Goal: Task Accomplishment & Management: Manage account settings

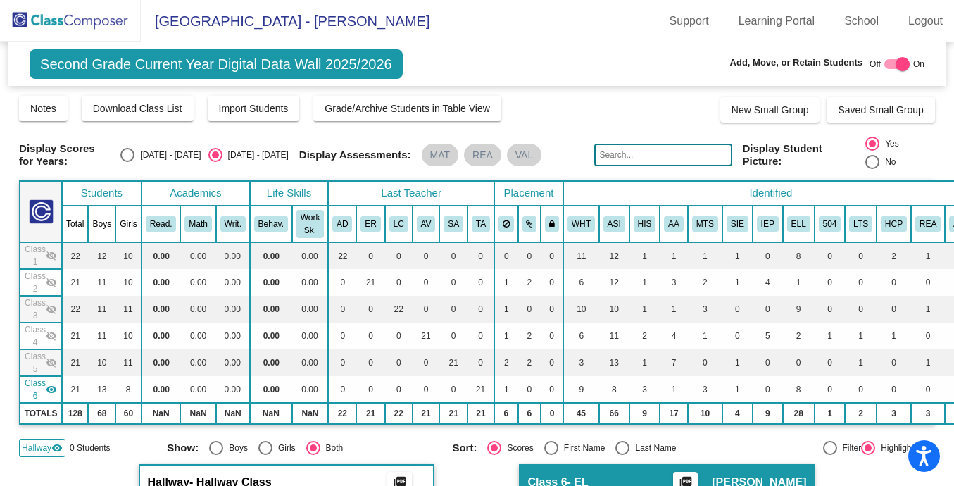
click at [82, 25] on img at bounding box center [70, 21] width 141 height 42
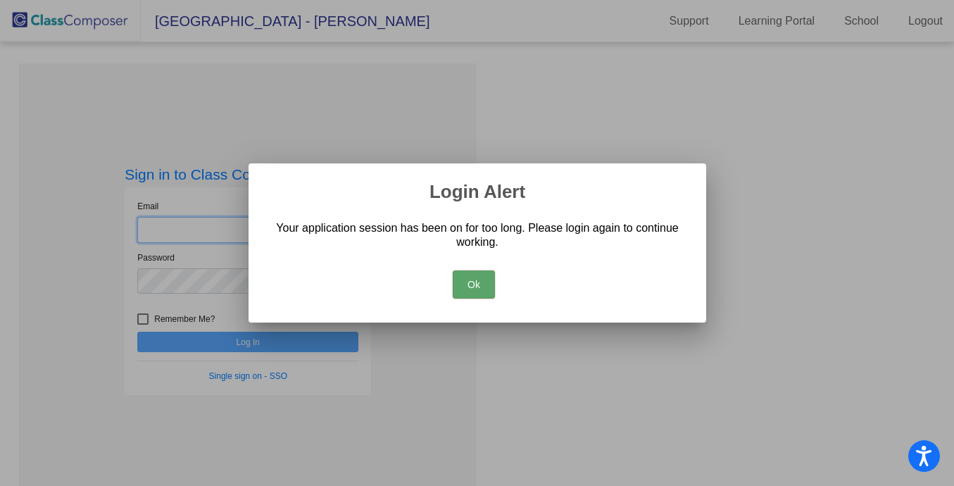
type input "[PERSON_NAME][EMAIL_ADDRESS][PERSON_NAME][DOMAIN_NAME]"
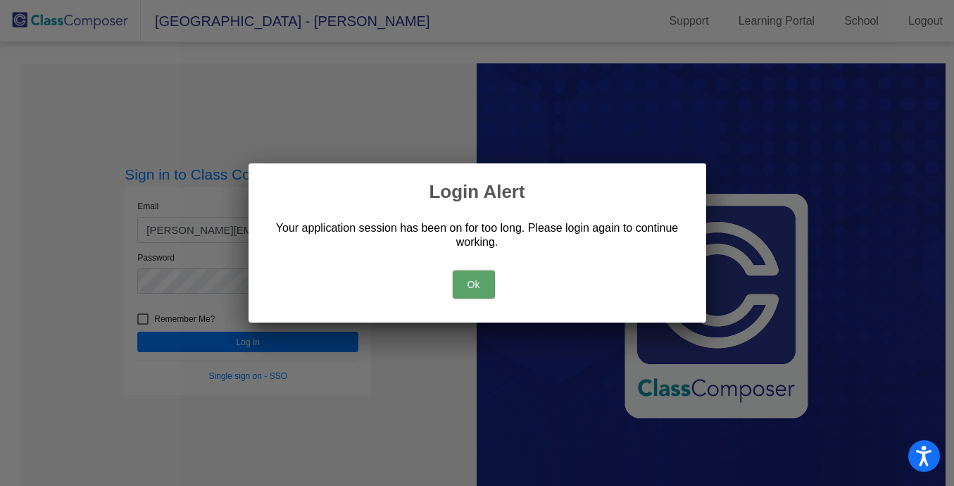
click at [485, 276] on button "Ok" at bounding box center [474, 284] width 42 height 28
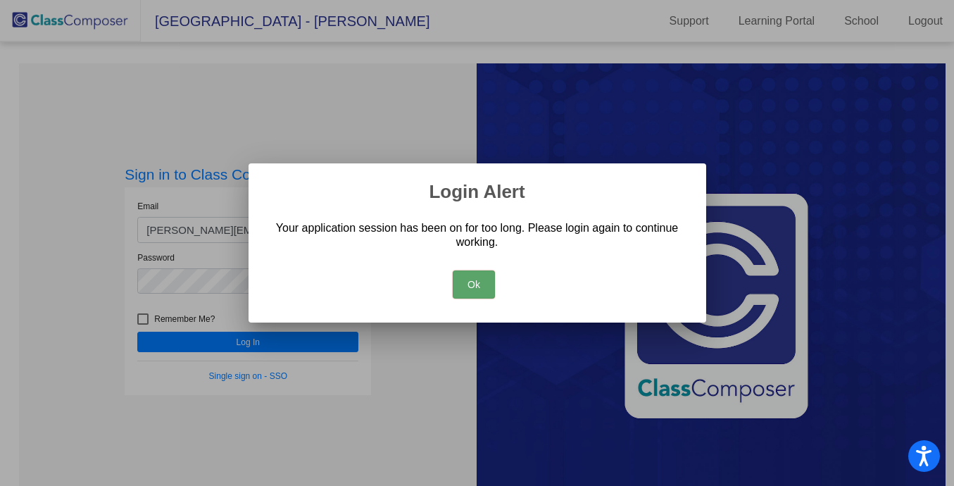
click at [469, 279] on button "Ok" at bounding box center [474, 284] width 42 height 28
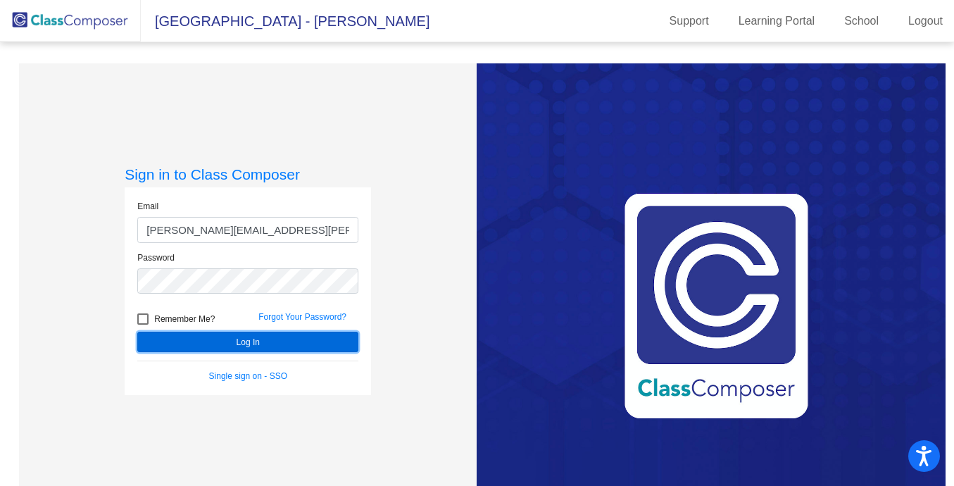
click at [215, 339] on button "Log In" at bounding box center [247, 341] width 221 height 20
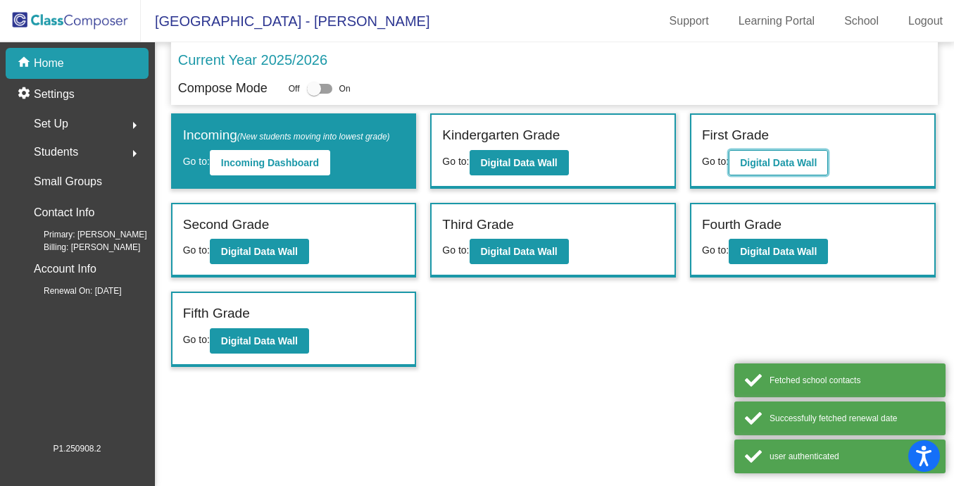
click at [804, 162] on b "Digital Data Wall" at bounding box center [778, 162] width 77 height 11
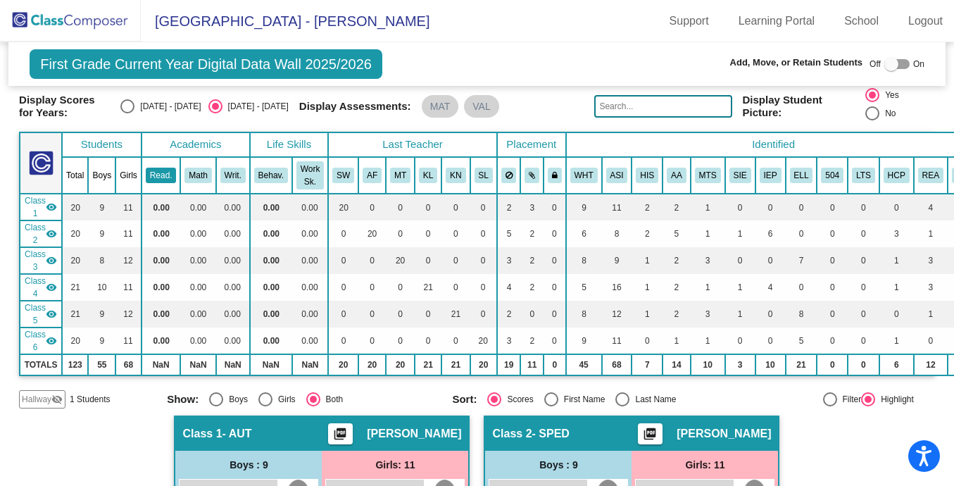
scroll to position [57, 0]
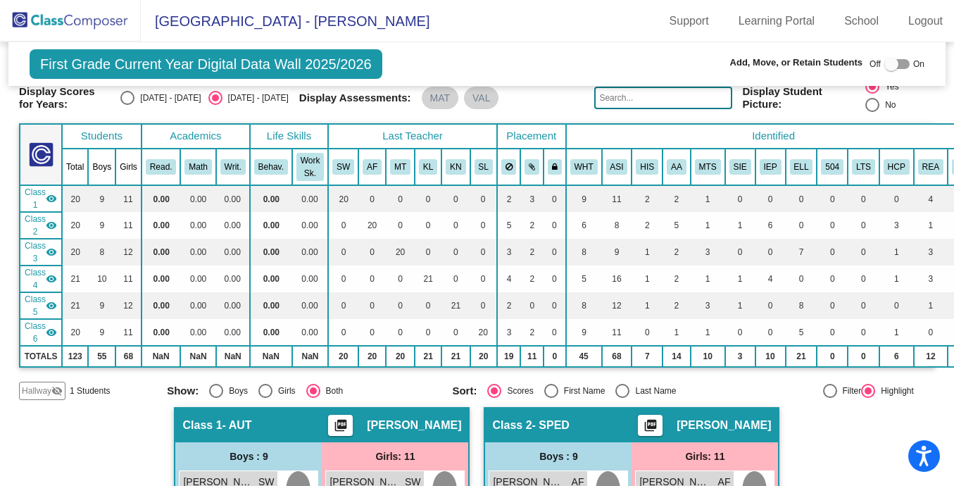
click at [49, 198] on mat-icon "visibility" at bounding box center [51, 198] width 11 height 11
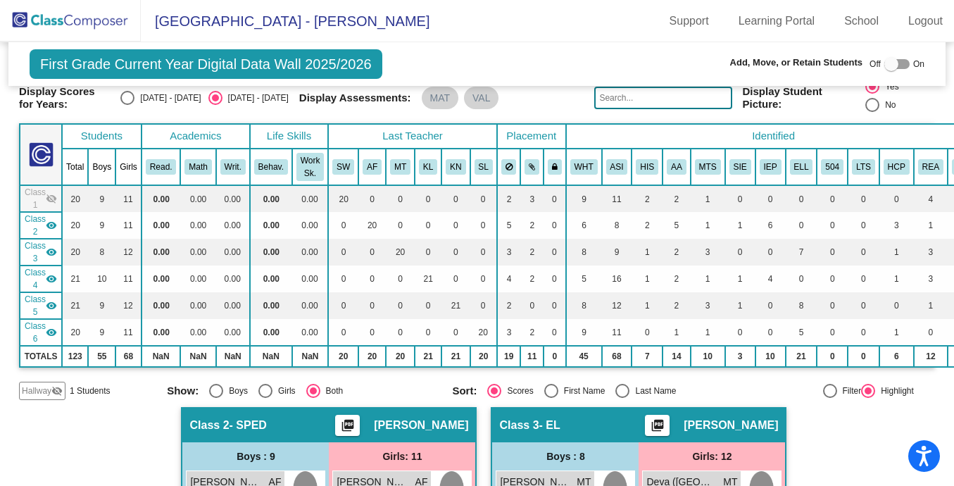
click at [49, 225] on mat-icon "visibility" at bounding box center [51, 225] width 11 height 11
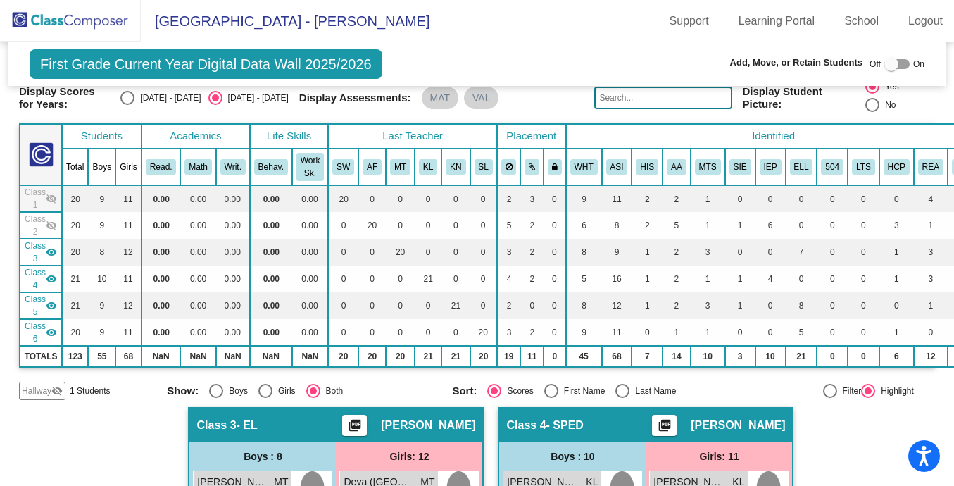
click at [51, 275] on mat-icon "visibility" at bounding box center [51, 278] width 11 height 11
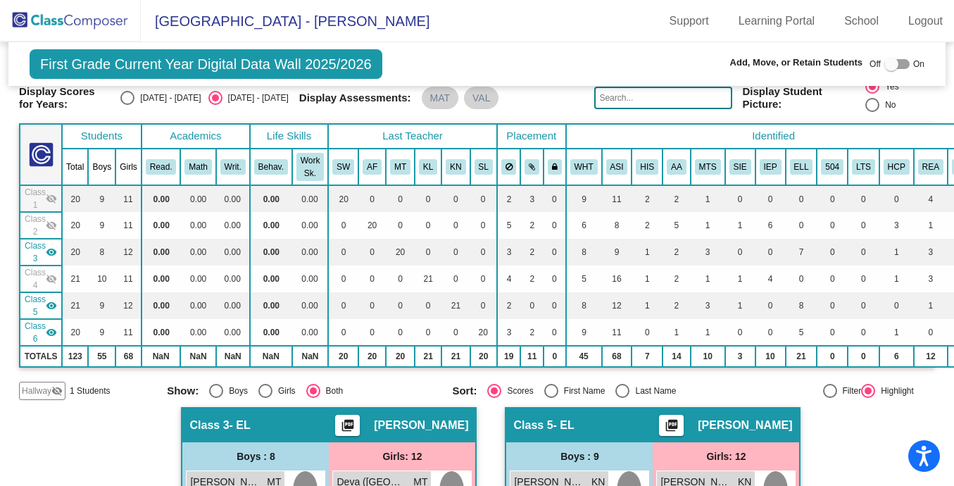
click at [53, 304] on mat-icon "visibility" at bounding box center [51, 305] width 11 height 11
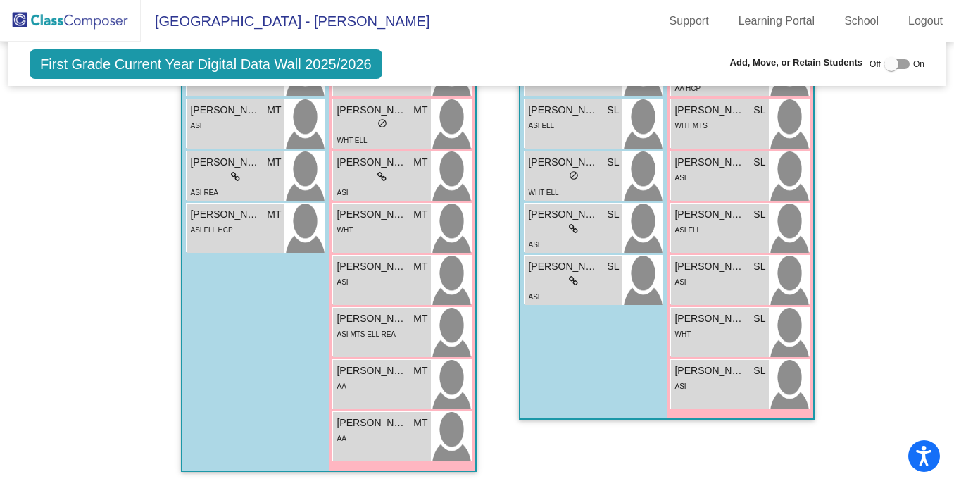
scroll to position [695, 0]
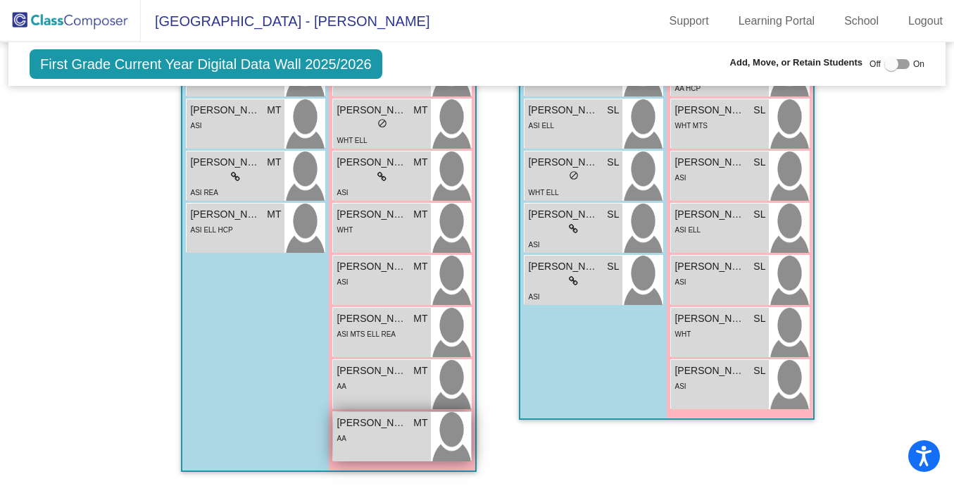
click at [387, 416] on span "[PERSON_NAME]" at bounding box center [371, 422] width 70 height 15
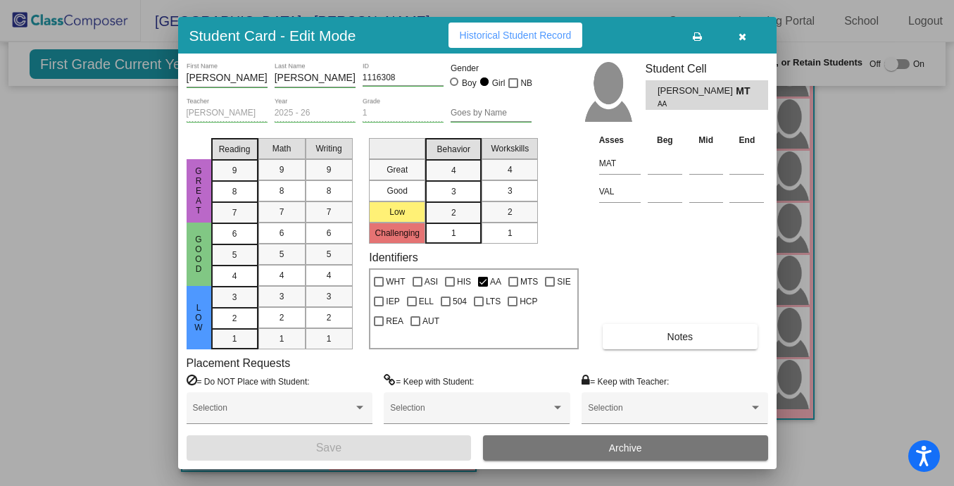
click at [745, 39] on icon "button" at bounding box center [742, 37] width 8 height 10
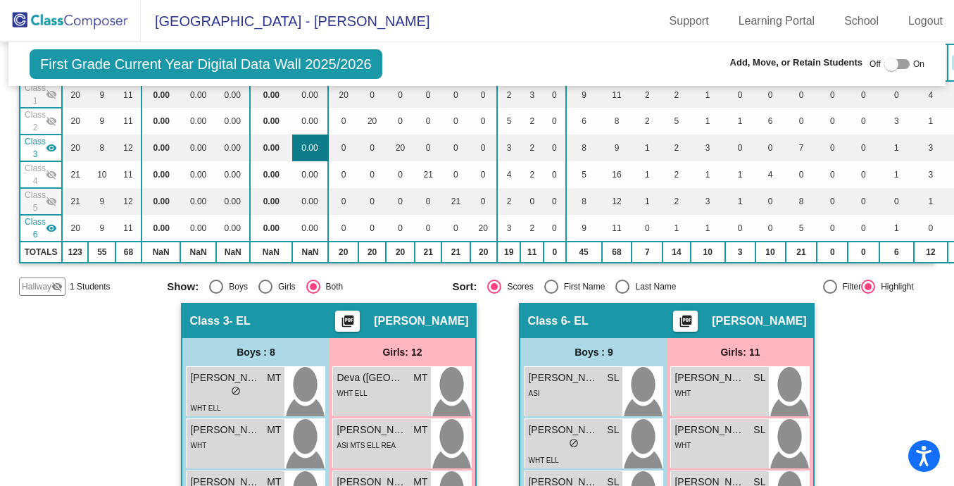
scroll to position [162, 0]
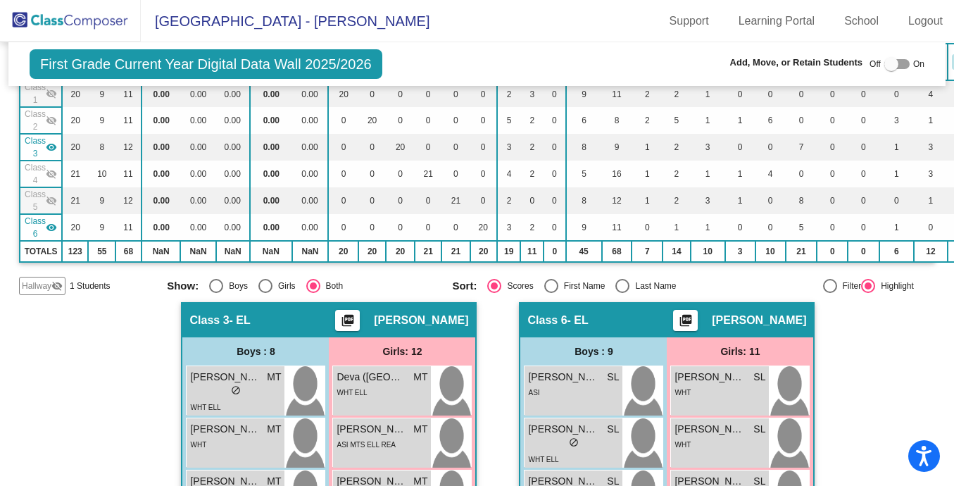
click at [57, 286] on mat-icon "visibility_off" at bounding box center [56, 285] width 11 height 11
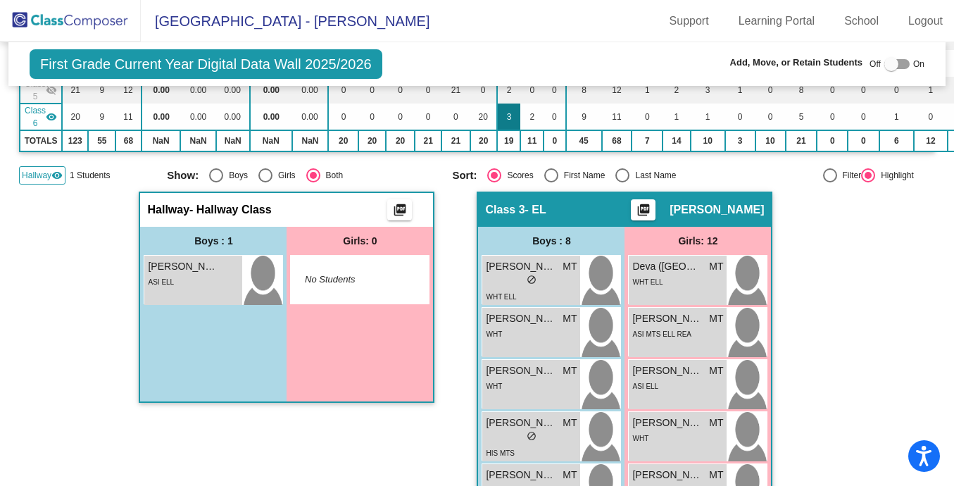
scroll to position [271, 0]
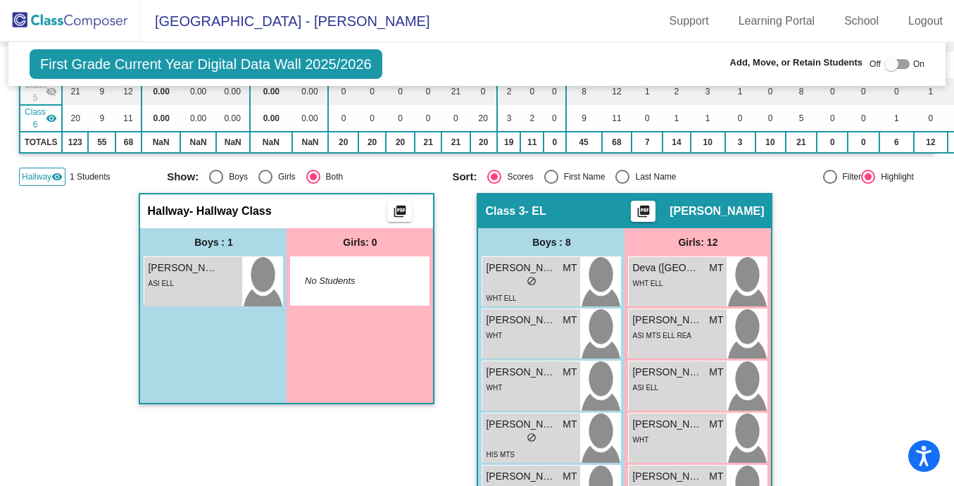
click at [886, 65] on div at bounding box center [891, 64] width 14 height 14
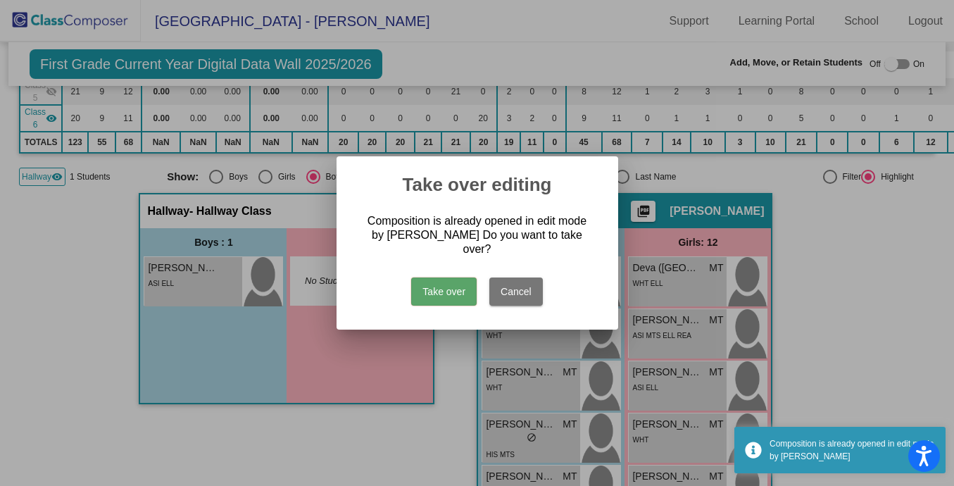
click at [519, 290] on button "Cancel" at bounding box center [515, 291] width 53 height 28
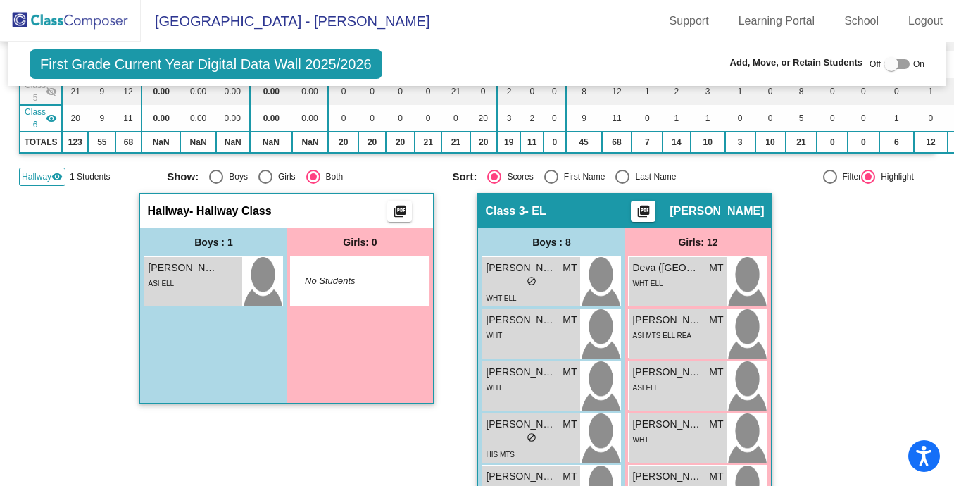
click at [884, 61] on div at bounding box center [891, 64] width 14 height 14
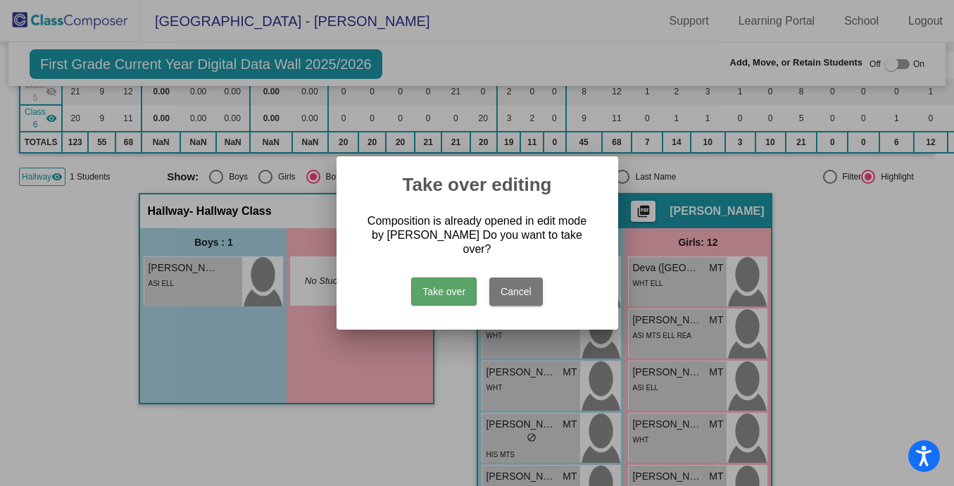
click at [454, 279] on button "Take over" at bounding box center [443, 291] width 65 height 28
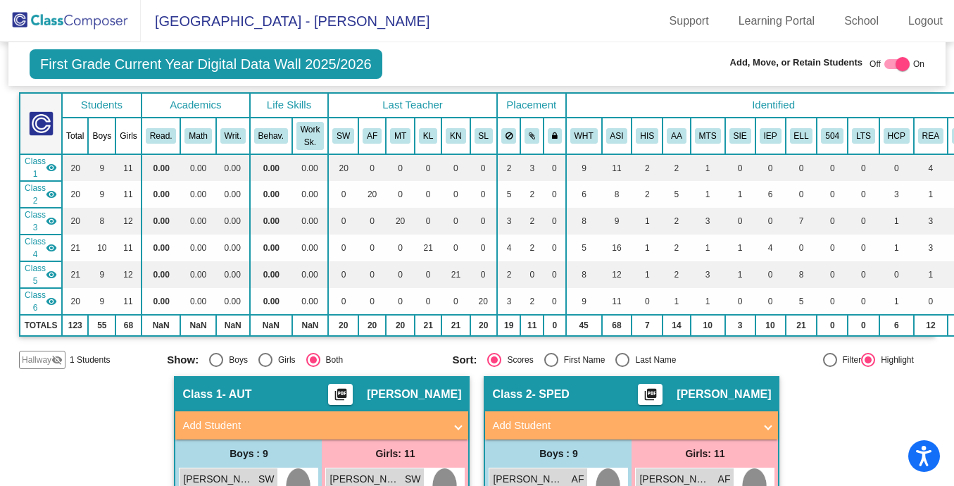
scroll to position [87, 0]
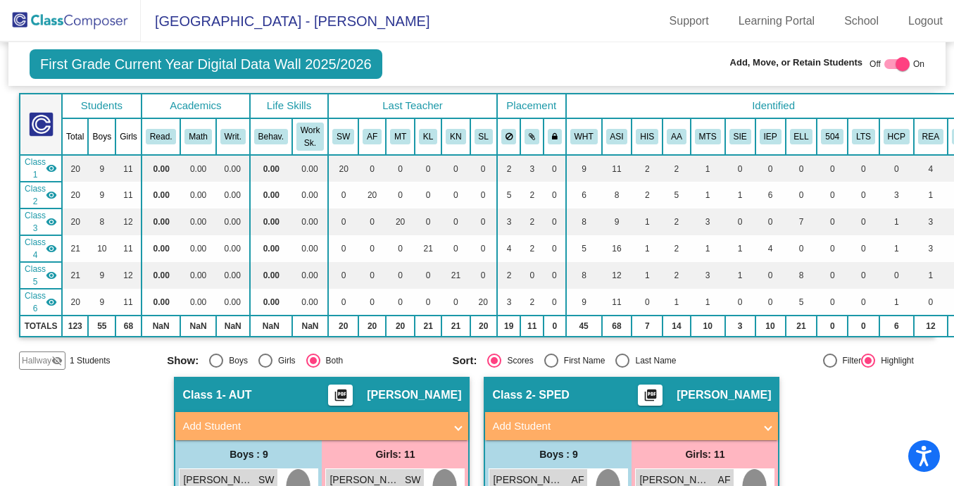
click at [56, 165] on mat-icon "visibility" at bounding box center [51, 168] width 11 height 11
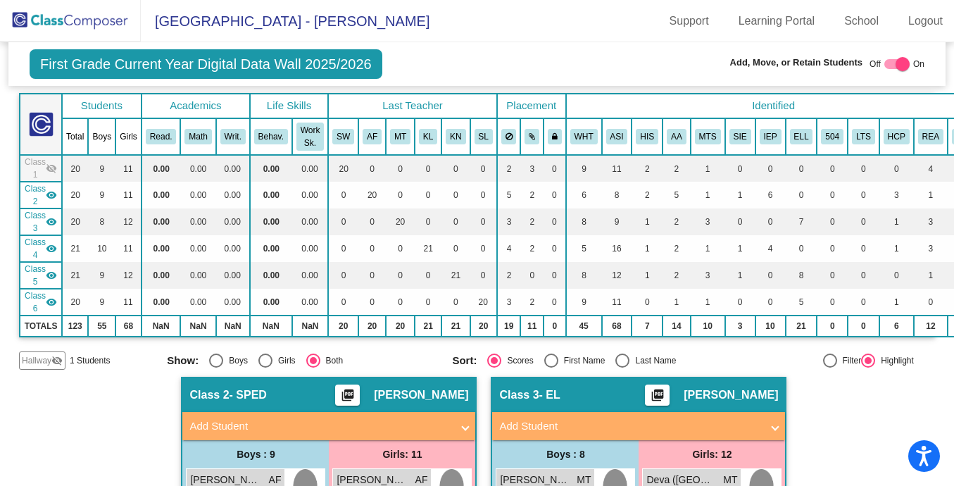
click at [51, 193] on mat-icon "visibility" at bounding box center [51, 194] width 11 height 11
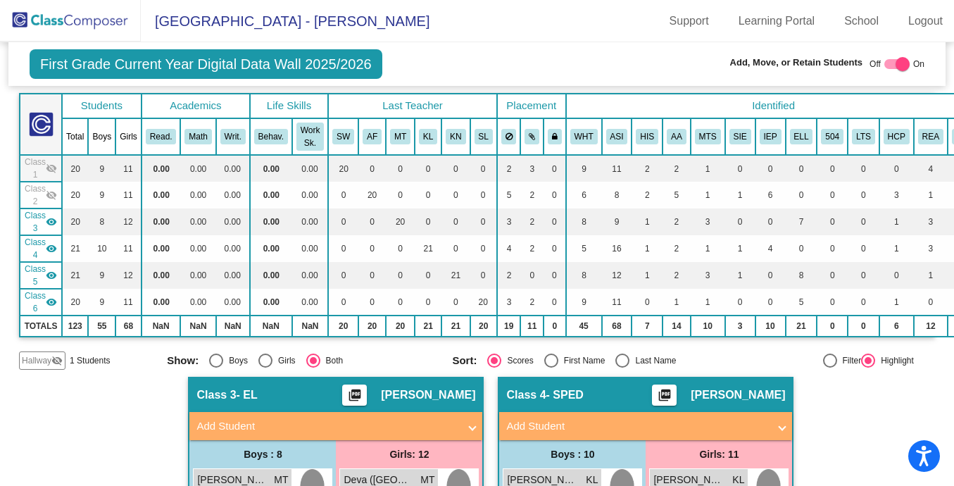
click at [59, 360] on mat-icon "visibility_off" at bounding box center [56, 360] width 11 height 11
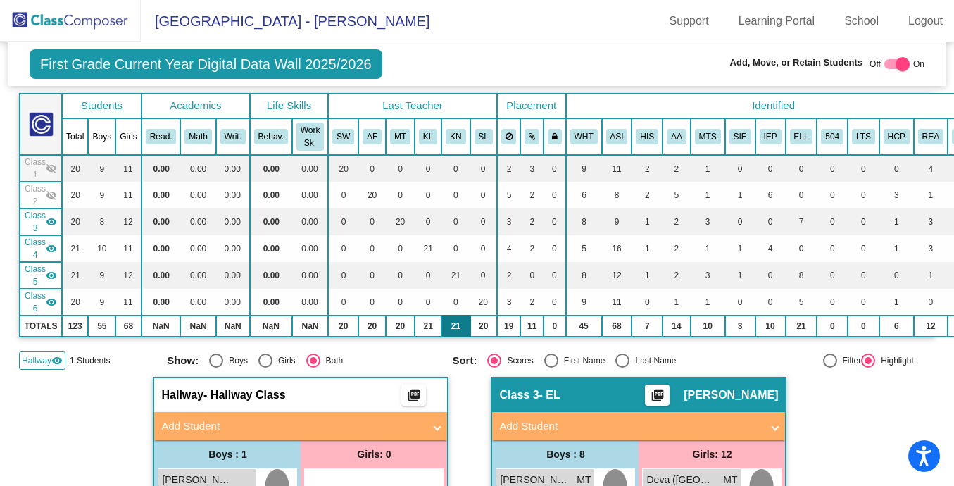
scroll to position [313, 0]
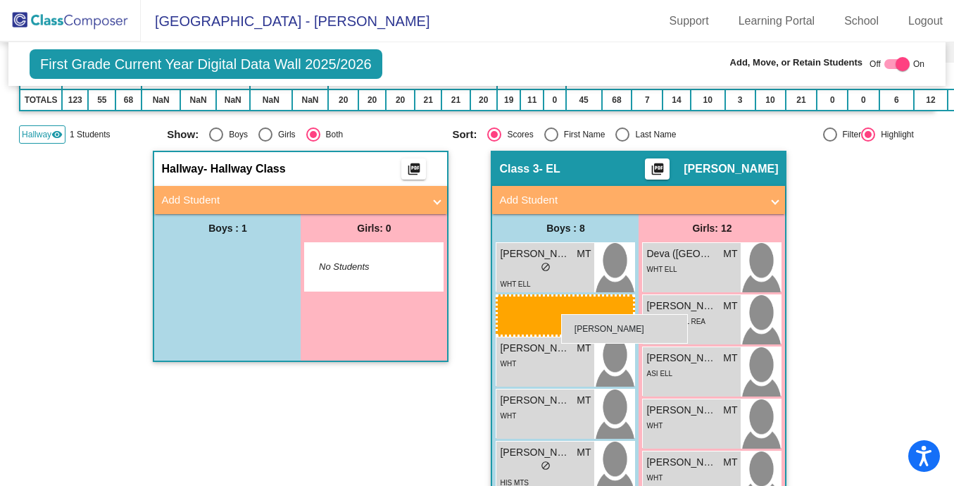
drag, startPoint x: 209, startPoint y: 273, endPoint x: 561, endPoint y: 314, distance: 354.3
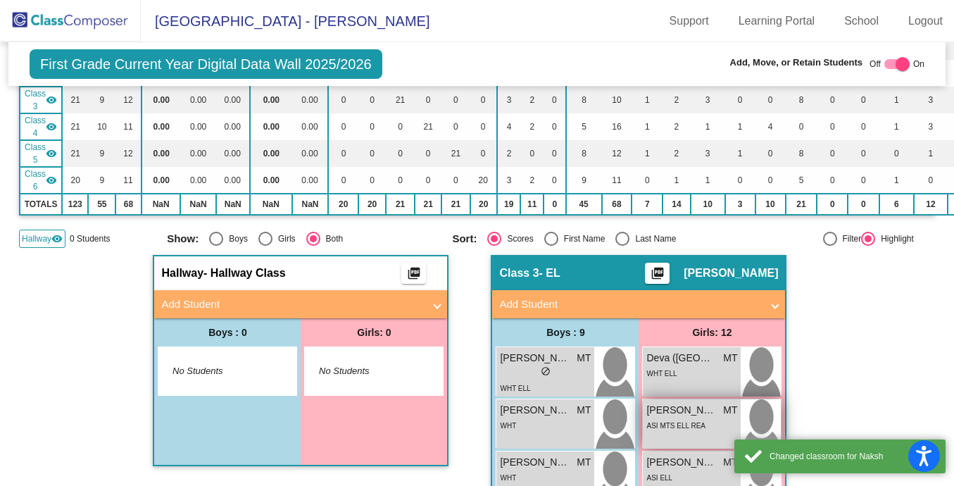
scroll to position [0, 0]
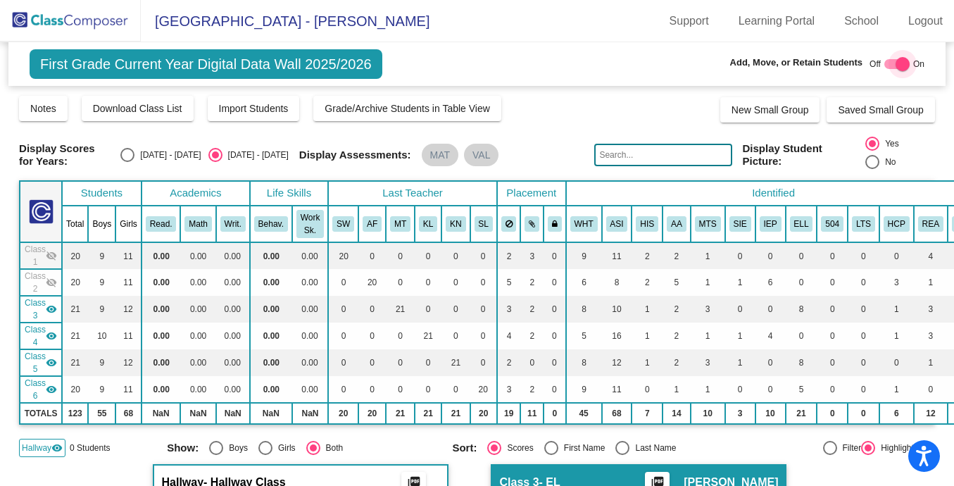
click at [895, 62] on div at bounding box center [902, 64] width 14 height 14
checkbox input "false"
